Goal: Task Accomplishment & Management: Manage account settings

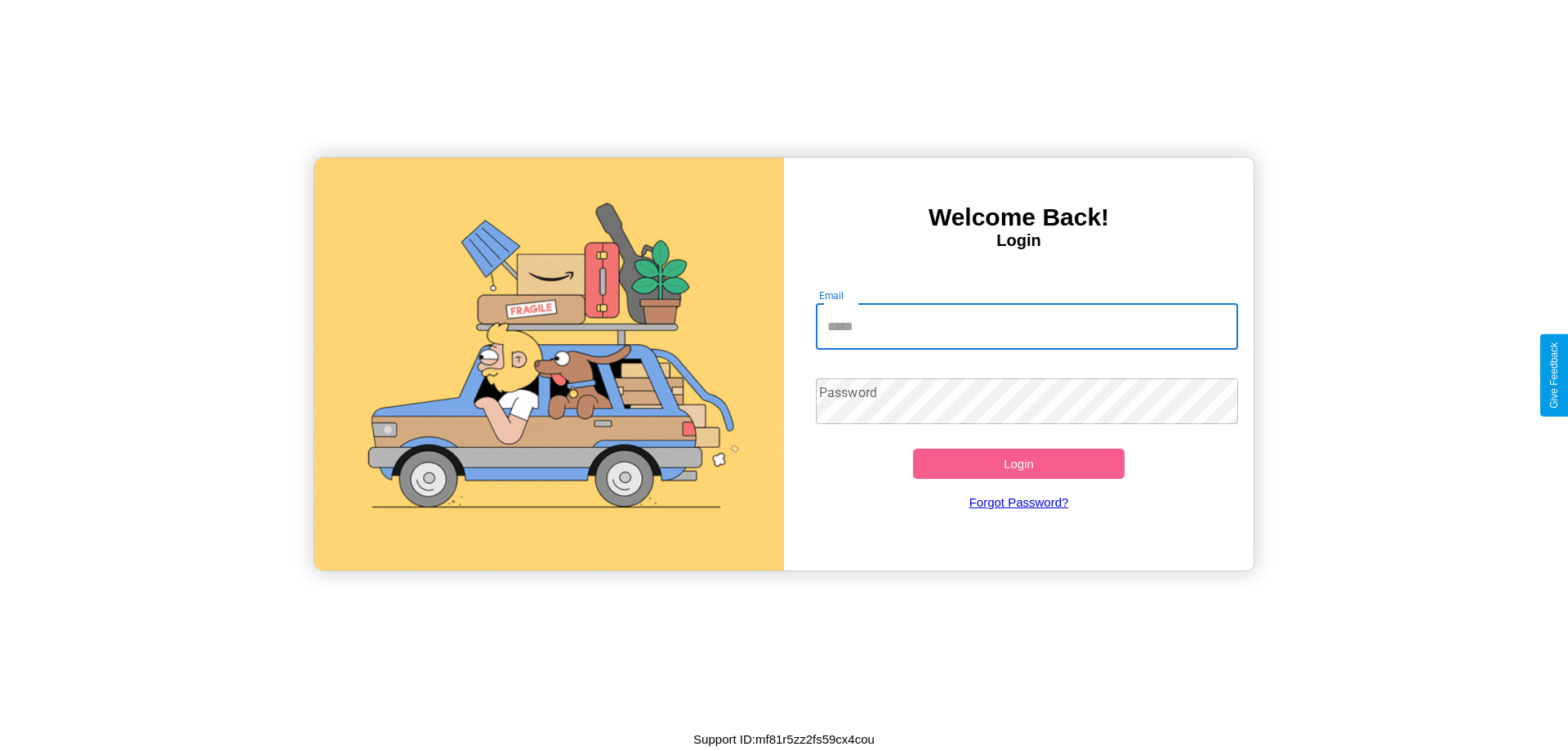
click at [1027, 326] on input "Email" at bounding box center [1027, 327] width 423 height 46
type input "**********"
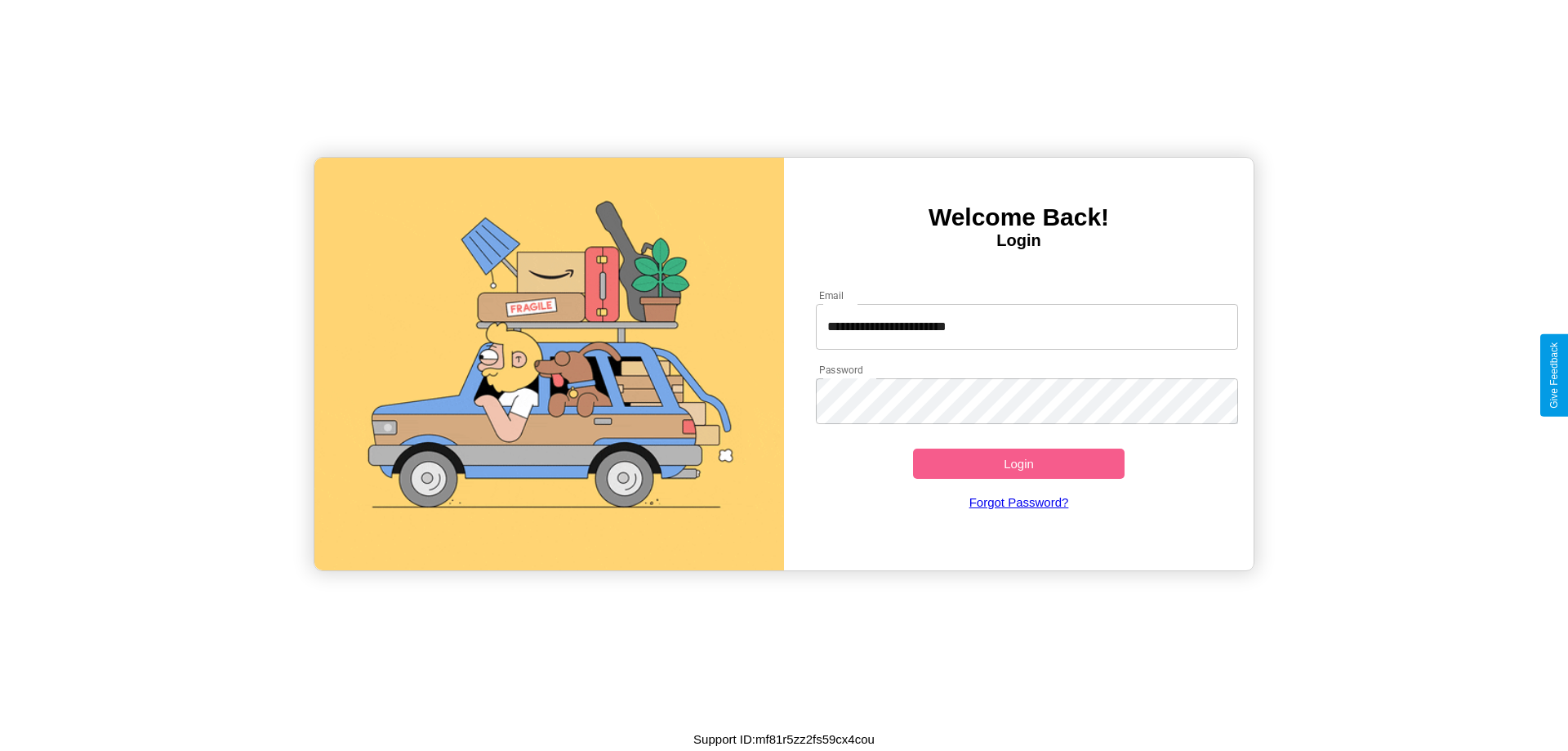
click at [1019, 464] on button "Login" at bounding box center [1018, 464] width 211 height 30
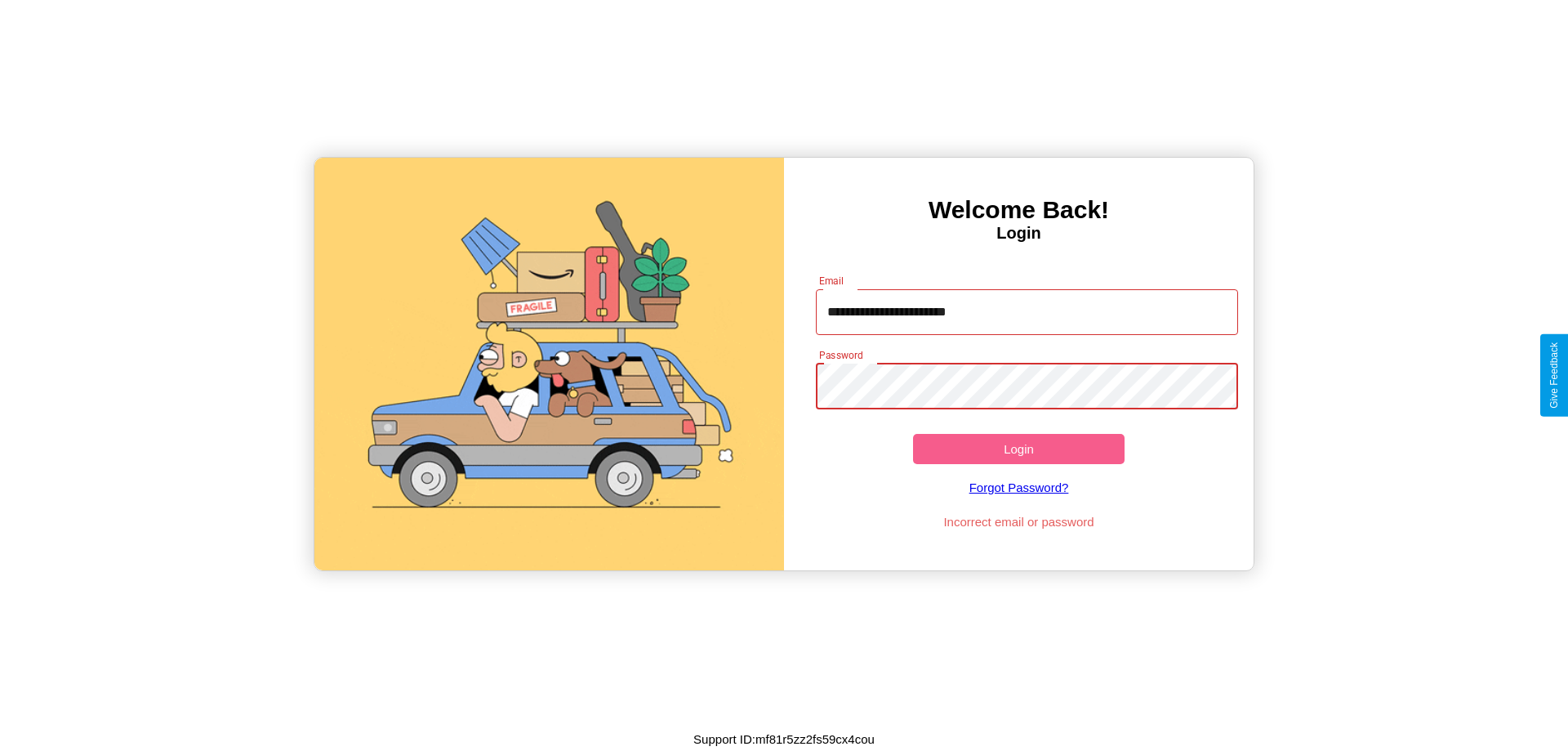
click at [1019, 449] on button "Login" at bounding box center [1018, 449] width 211 height 30
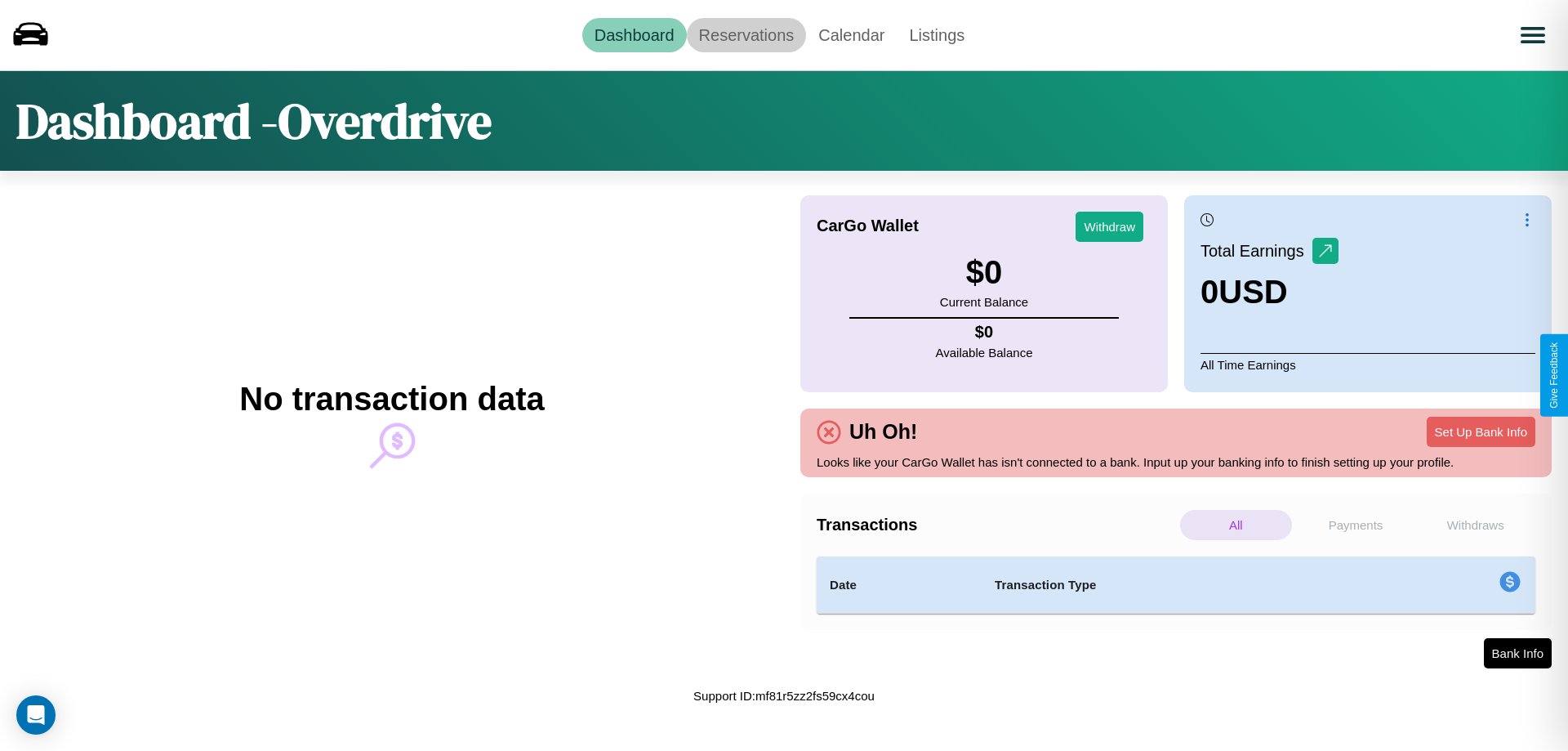
click at [745, 34] on link "Reservations" at bounding box center [746, 35] width 120 height 34
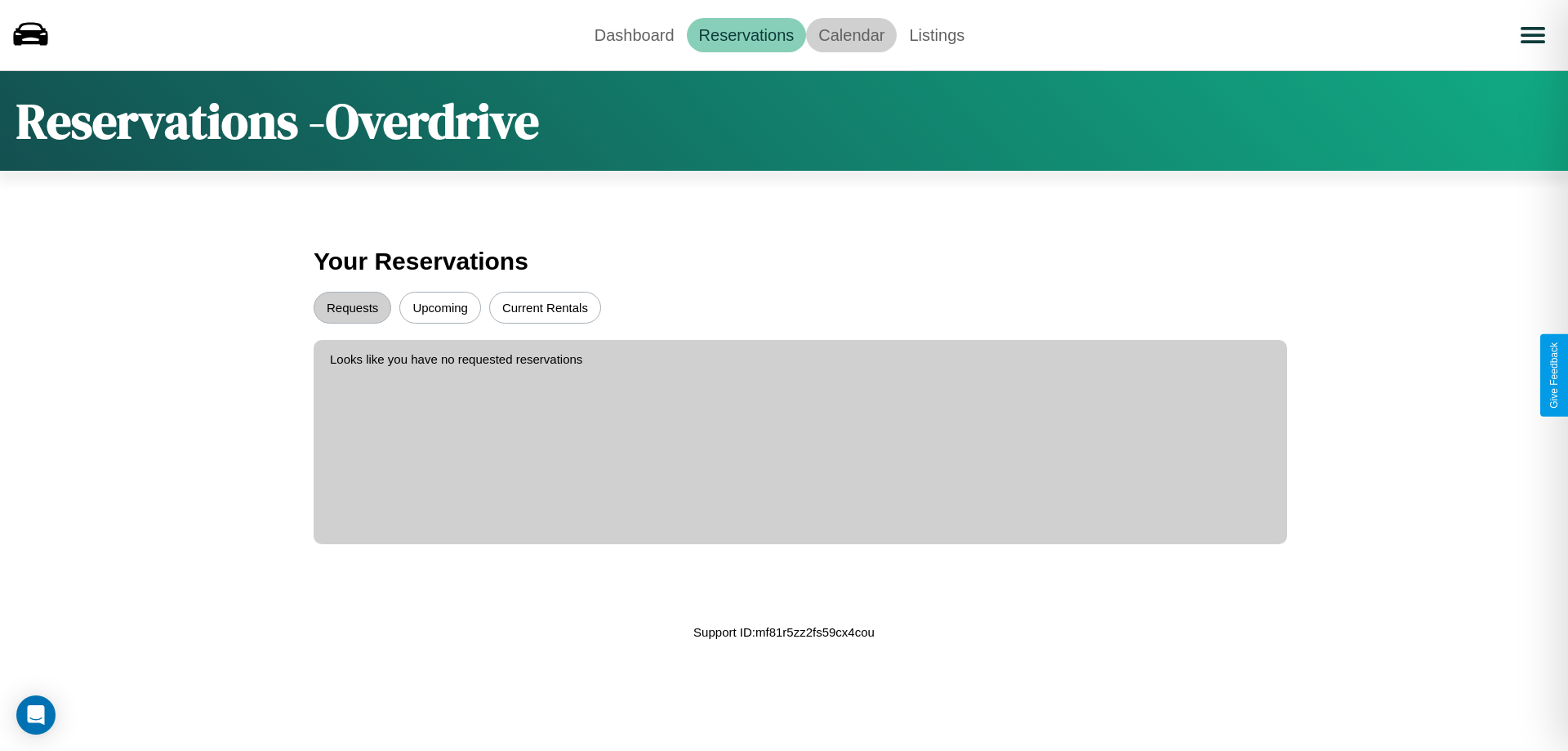
click at [851, 34] on link "Calendar" at bounding box center [851, 35] width 90 height 34
